Goal: Task Accomplishment & Management: Manage account settings

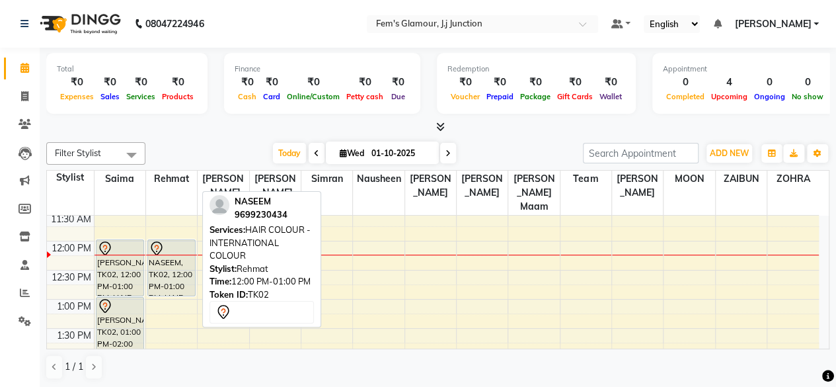
scroll to position [141, 0]
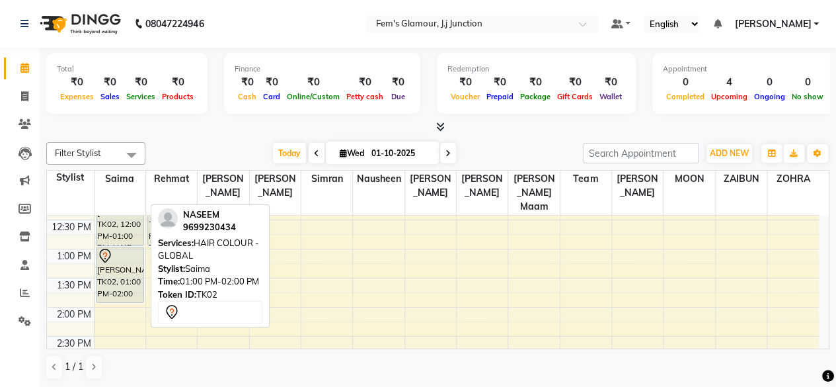
click at [124, 255] on div "[PERSON_NAME], TK02, 01:00 PM-02:00 PM, HAIR COLOUR - GLOBAL" at bounding box center [120, 274] width 47 height 55
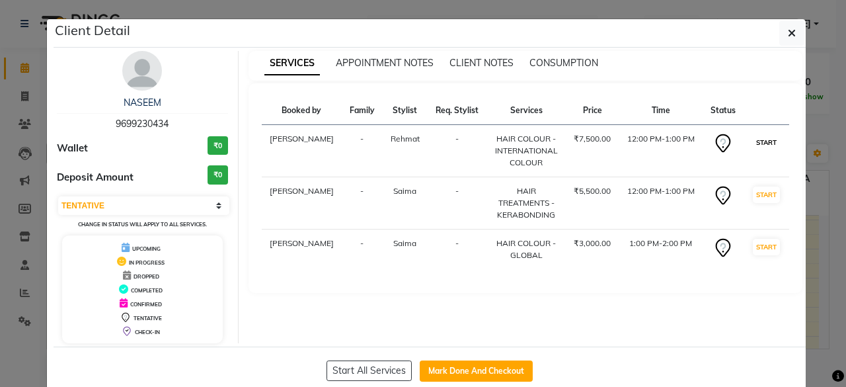
click at [756, 143] on button "START" at bounding box center [766, 142] width 27 height 17
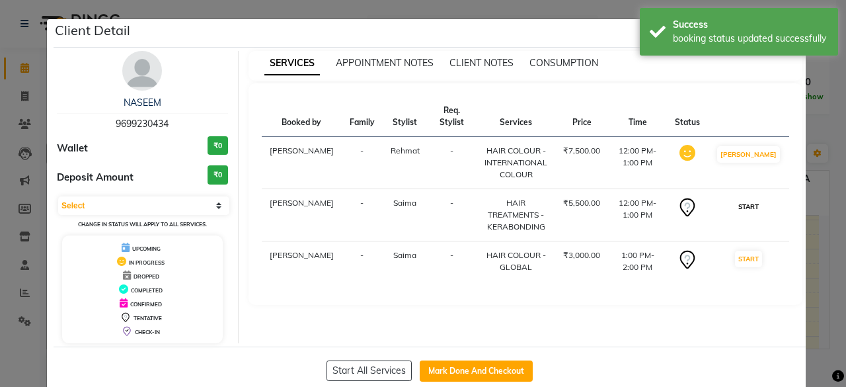
click at [752, 198] on button "START" at bounding box center [748, 206] width 27 height 17
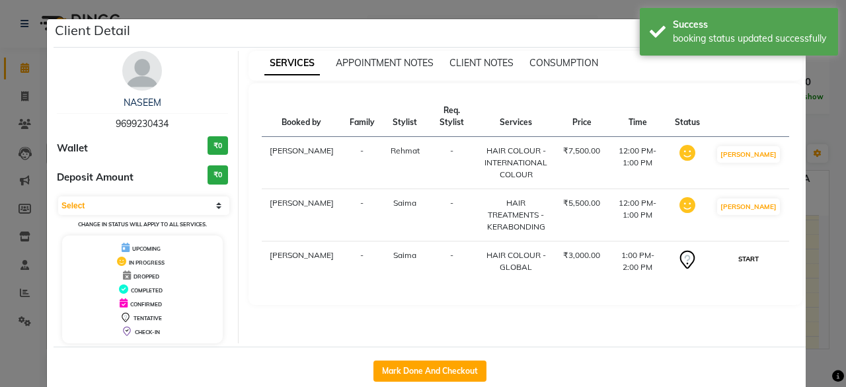
click at [748, 251] on button "START" at bounding box center [748, 259] width 27 height 17
select select "1"
click at [826, 229] on ngb-modal-window "Client Detail NASEEM 9699230434 Wallet ₹0 Deposit Amount ₹0 Select IN SERVICE C…" at bounding box center [423, 193] width 846 height 387
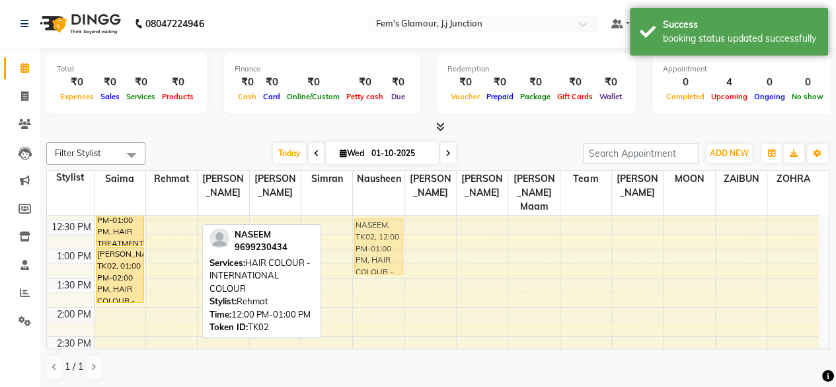
drag, startPoint x: 188, startPoint y: 211, endPoint x: 373, endPoint y: 234, distance: 186.5
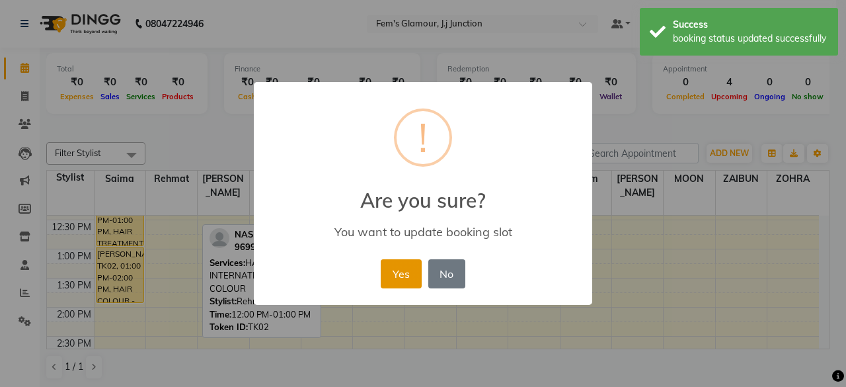
click at [397, 260] on button "Yes" at bounding box center [401, 273] width 40 height 29
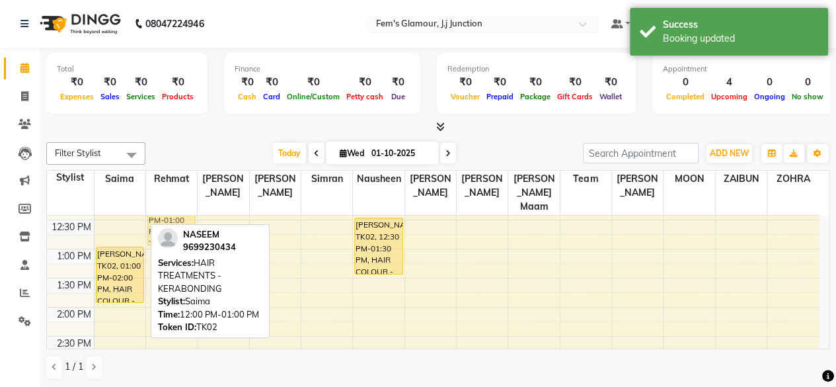
drag, startPoint x: 122, startPoint y: 216, endPoint x: 167, endPoint y: 219, distance: 45.0
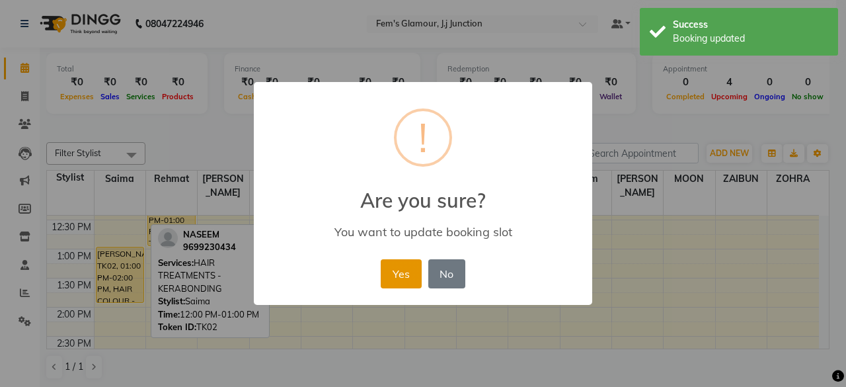
click at [395, 274] on button "Yes" at bounding box center [401, 273] width 40 height 29
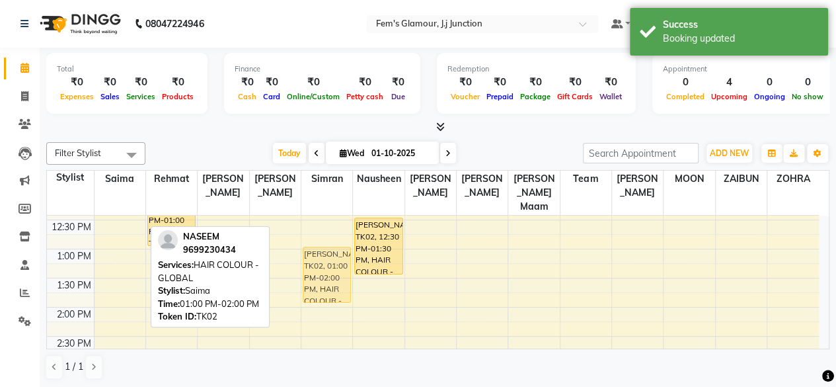
drag, startPoint x: 106, startPoint y: 265, endPoint x: 297, endPoint y: 260, distance: 191.8
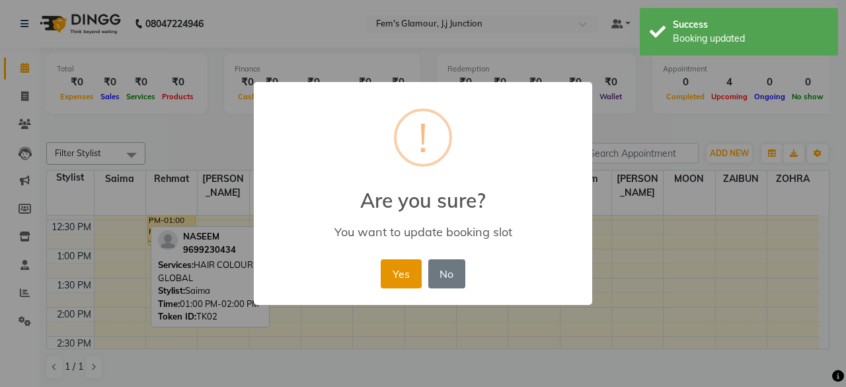
click at [397, 267] on button "Yes" at bounding box center [401, 273] width 40 height 29
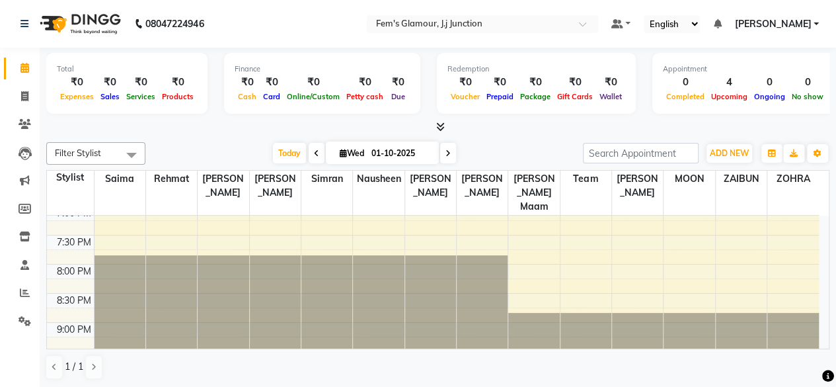
scroll to position [539, 0]
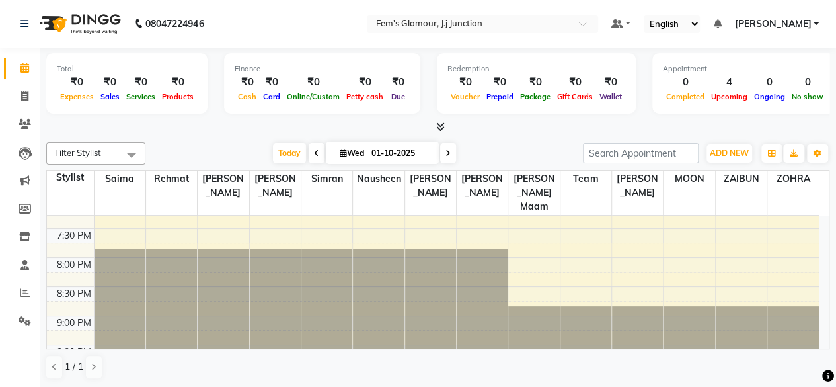
click at [563, 138] on div "Filter Stylist Select All fatima maam [PERSON_NAME] [PERSON_NAME] maam MOON Nag…" at bounding box center [437, 261] width 783 height 248
click at [353, 154] on span "Wed" at bounding box center [352, 153] width 31 height 10
select select "10"
select select "2025"
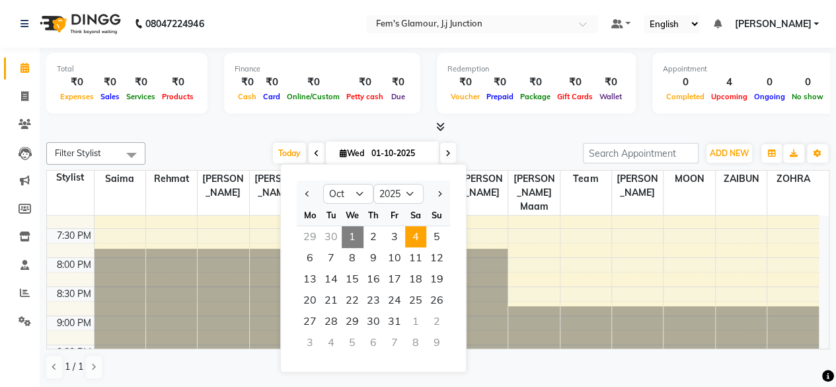
click at [411, 230] on span "4" at bounding box center [415, 236] width 21 height 21
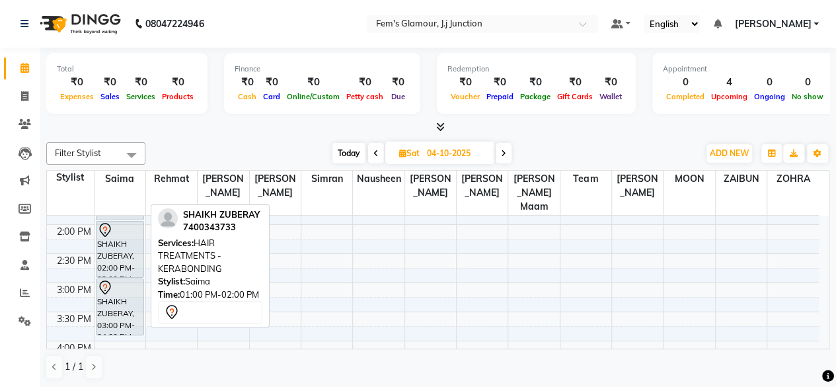
scroll to position [224, 0]
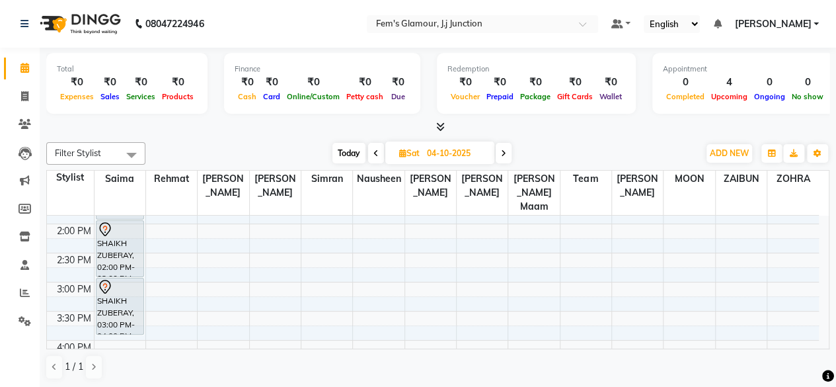
click at [571, 149] on div "[DATE] [DATE]" at bounding box center [422, 153] width 540 height 20
click at [353, 149] on span "Today" at bounding box center [349, 153] width 33 height 20
type input "01-10-2025"
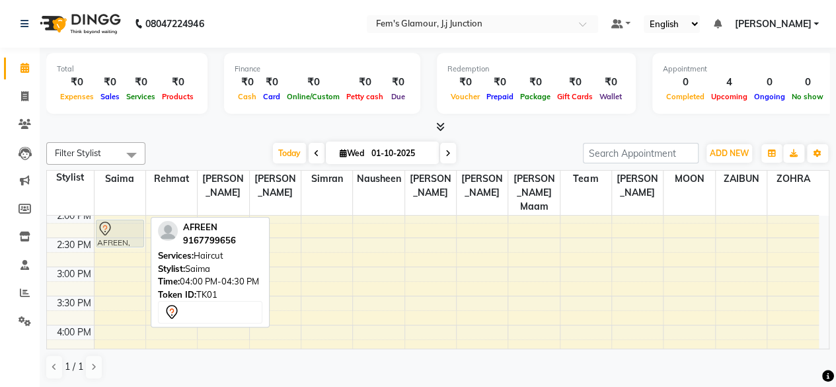
scroll to position [239, 0]
drag, startPoint x: 118, startPoint y: 259, endPoint x: 113, endPoint y: 239, distance: 20.4
click at [113, 239] on div "AFREEN, TK01, 04:00 PM-04:30 PM, Haircut AFREEN, TK01, 04:00 PM-04:30 PM, Hairc…" at bounding box center [120, 324] width 51 height 697
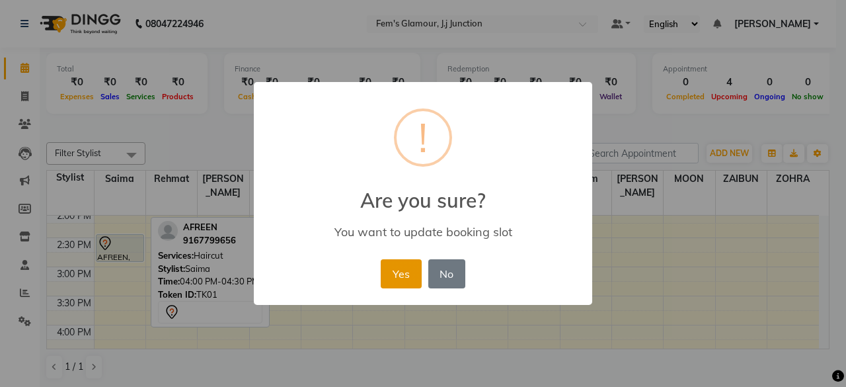
click at [409, 284] on button "Yes" at bounding box center [401, 273] width 40 height 29
